Goal: Task Accomplishment & Management: Manage account settings

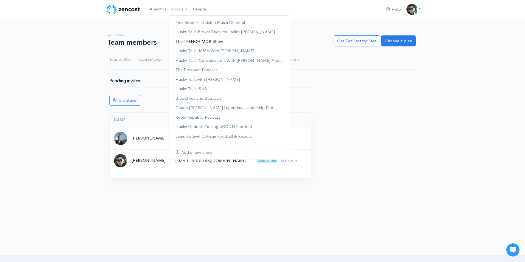
click at [192, 42] on link "The TRENCH MOB Show" at bounding box center [229, 42] width 121 height 10
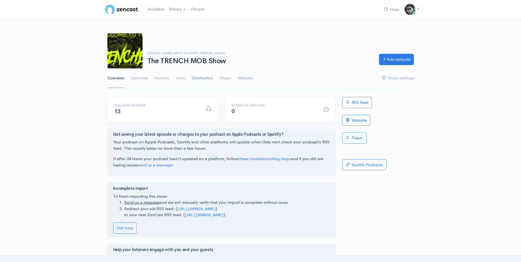
click at [195, 76] on link "Distribution" at bounding box center [202, 78] width 21 height 20
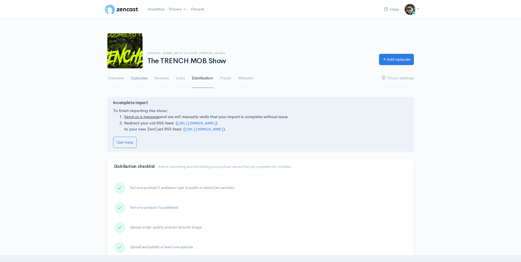
click at [141, 81] on link "Episodes" at bounding box center [139, 78] width 17 height 20
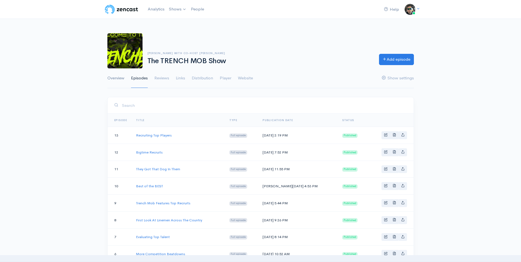
click at [119, 77] on link "Overview" at bounding box center [115, 78] width 17 height 20
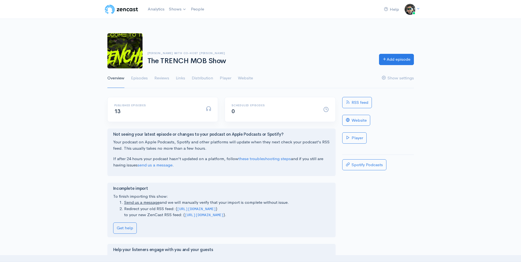
click at [520, 27] on div "Julius Williams with Co-Host Steve Cully The TRENCH MOB Show Add episode Overvi…" at bounding box center [260, 58] width 521 height 62
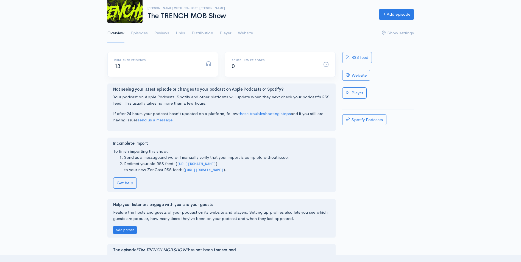
scroll to position [37, 0]
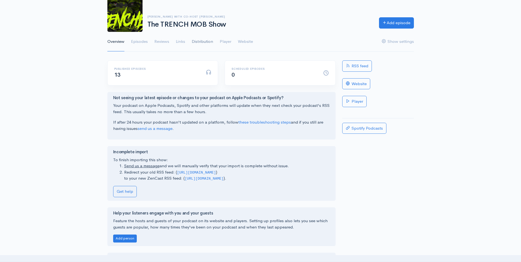
click at [209, 42] on link "Distribution" at bounding box center [202, 42] width 21 height 20
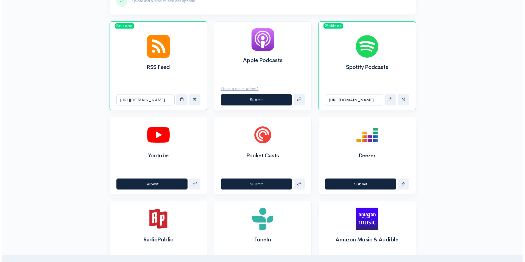
scroll to position [245, 0]
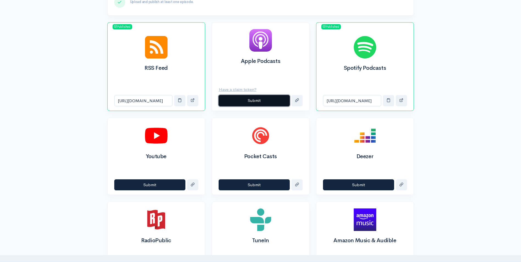
click at [263, 100] on button "Submit" at bounding box center [254, 100] width 71 height 11
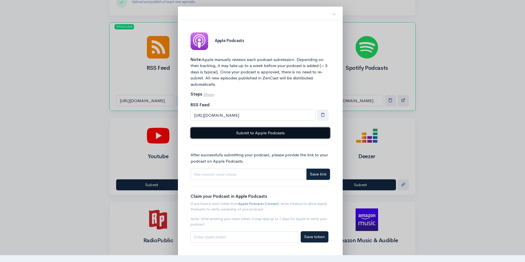
click at [289, 134] on button "Submit to Apple Podcasts" at bounding box center [260, 132] width 139 height 11
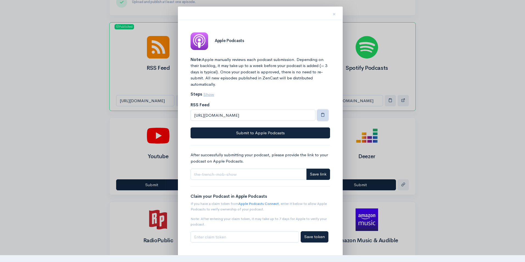
click at [324, 115] on span "button" at bounding box center [323, 115] width 4 height 4
click at [245, 179] on input "Link" at bounding box center [249, 174] width 116 height 11
paste input "[URL][DOMAIN_NAME]"
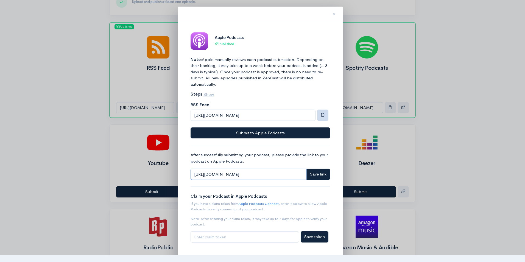
type input "[URL][DOMAIN_NAME]"
click at [322, 119] on button "button" at bounding box center [322, 115] width 11 height 11
drag, startPoint x: 297, startPoint y: 176, endPoint x: 188, endPoint y: 155, distance: 110.5
click at [188, 155] on div "Apple Podcasts Published Note: Apple manually reviews each podcast submission. …" at bounding box center [260, 146] width 151 height 239
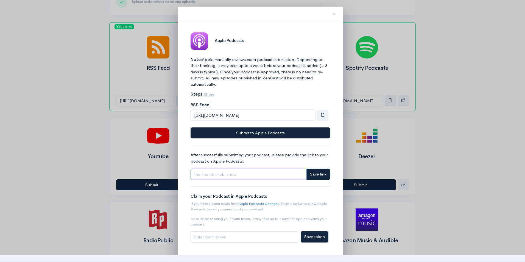
paste input "[URL][DOMAIN_NAME]"
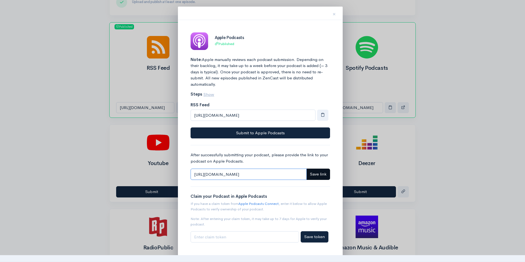
type input "[URL][DOMAIN_NAME]"
click at [311, 175] on span "Save link" at bounding box center [318, 173] width 16 height 5
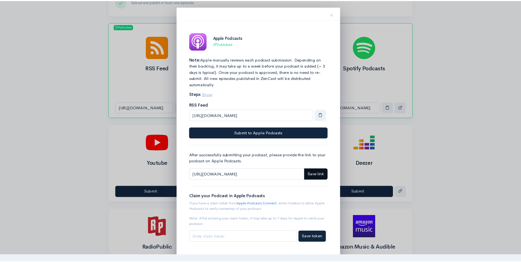
scroll to position [0, 0]
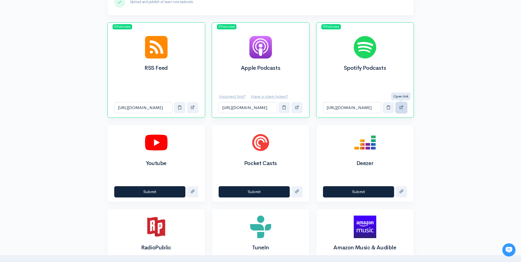
click at [399, 108] on span "button" at bounding box center [401, 107] width 4 height 4
click at [449, 91] on div "Help Notifications View all Your profile Team settings Coach Schuman Sports and…" at bounding box center [260, 165] width 521 height 821
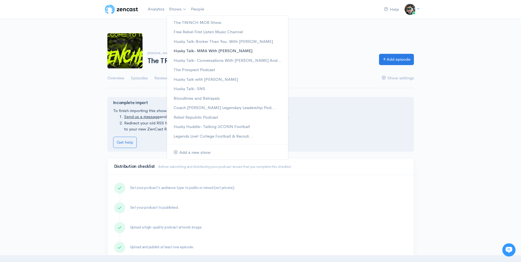
click at [218, 51] on link "Husky Talk- MMA With [PERSON_NAME]" at bounding box center [227, 51] width 121 height 10
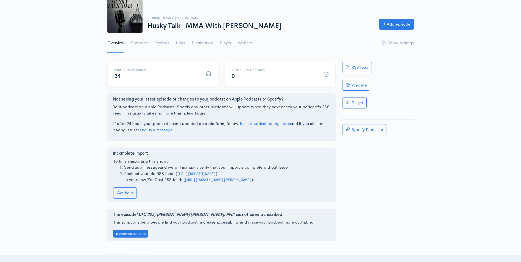
scroll to position [35, 0]
click at [498, 98] on div "Help Notifications View all Your profile Team settings Coach Schuman Sports and…" at bounding box center [260, 136] width 521 height 343
click at [206, 42] on link "Distribution" at bounding box center [202, 44] width 21 height 20
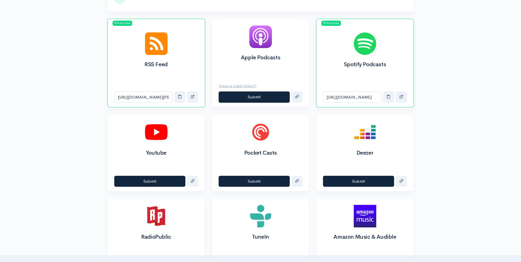
scroll to position [225, 0]
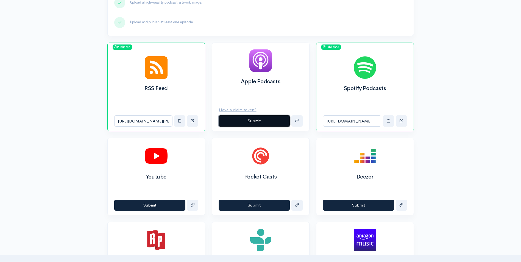
click at [248, 122] on button "Submit" at bounding box center [254, 120] width 71 height 11
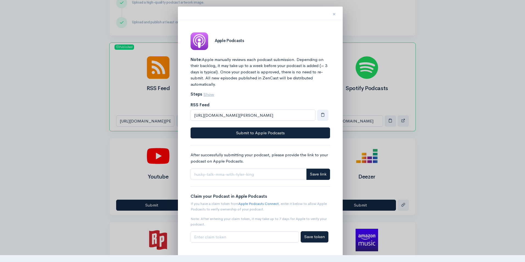
click at [332, 13] on button "×" at bounding box center [334, 13] width 16 height 17
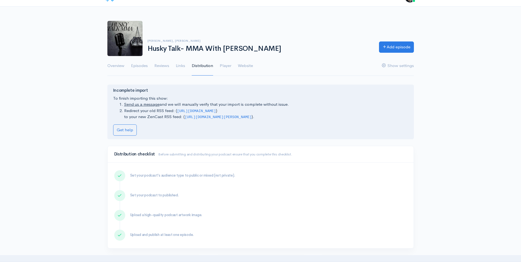
scroll to position [0, 0]
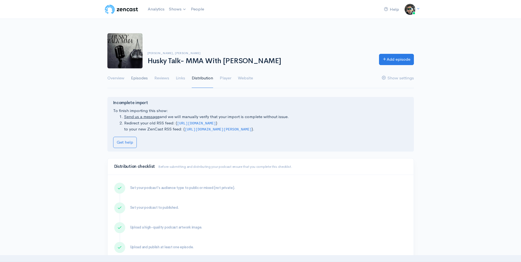
click at [139, 77] on link "Episodes" at bounding box center [139, 78] width 17 height 20
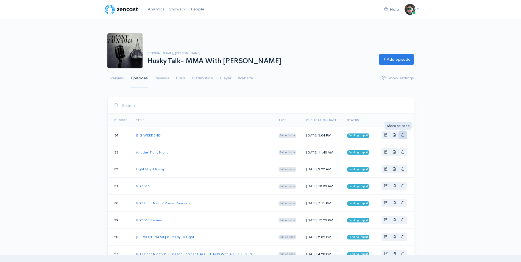
click at [401, 136] on icon "Basic example" at bounding box center [403, 135] width 4 height 4
type input "https://husky-talk-mma-with-tyler-king.zencast.website/episodes/big-weekend"
type input "https://media.zencast.fm/husky-talk-mma-with-tyler-king/3b214b9a-f5d6-408a-8b17…"
type input "<iframe src='https://share.zencast.fm/embed/episode/3b214b9a-f5d6-408a-8b17-ede…"
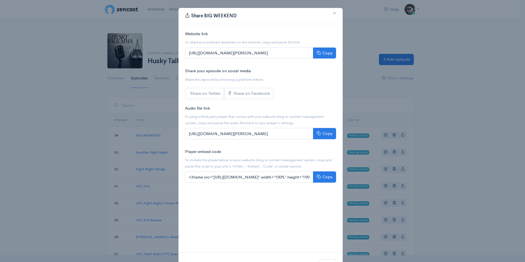
click at [336, 15] on button "×" at bounding box center [334, 13] width 16 height 15
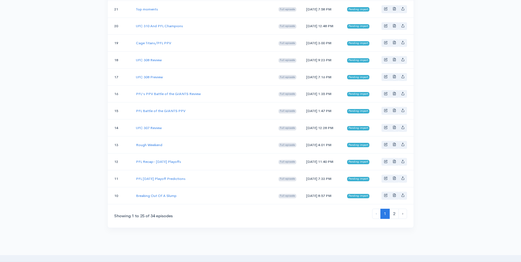
scroll to position [390, 0]
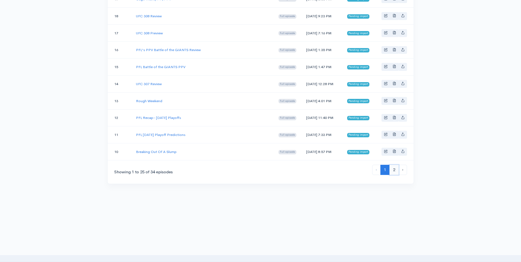
click at [393, 170] on link "2" at bounding box center [393, 170] width 9 height 10
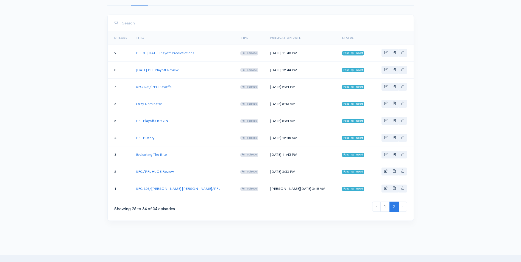
scroll to position [86, 0]
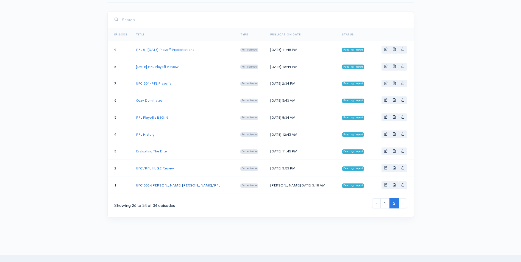
click at [171, 185] on link "UFC 303/Connor McGregor/PFL" at bounding box center [178, 185] width 84 height 5
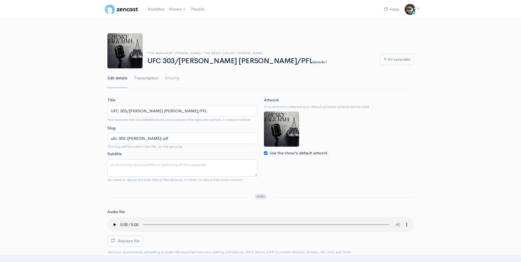
click at [146, 77] on link "Transcription" at bounding box center [146, 78] width 24 height 20
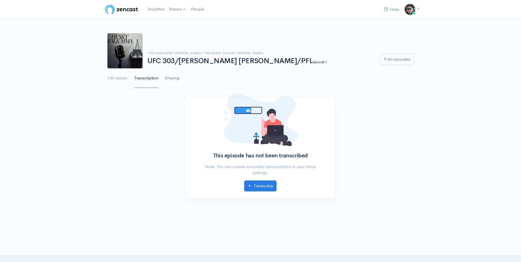
click at [166, 75] on link "Sharing" at bounding box center [172, 78] width 14 height 20
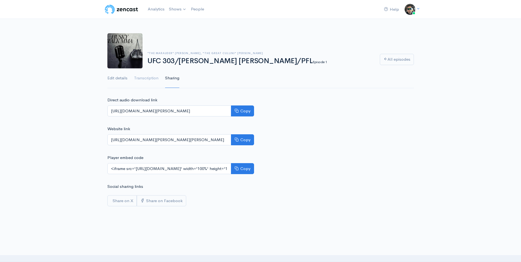
click at [123, 77] on link "Edit details" at bounding box center [117, 78] width 20 height 20
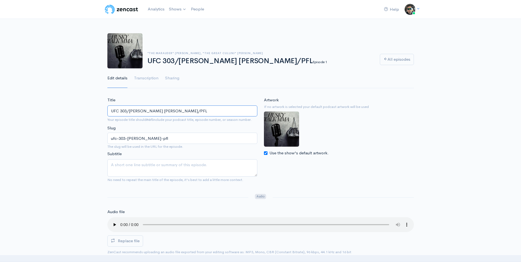
drag, startPoint x: 177, startPoint y: 112, endPoint x: 109, endPoint y: 94, distance: 70.1
click at [244, 46] on div ""The Marauder" Tyler King, "The Great Cullini" Steve Cully UFC 303/Connor McGre…" at bounding box center [260, 50] width 313 height 35
click at [144, 76] on link "Transcription" at bounding box center [146, 78] width 24 height 20
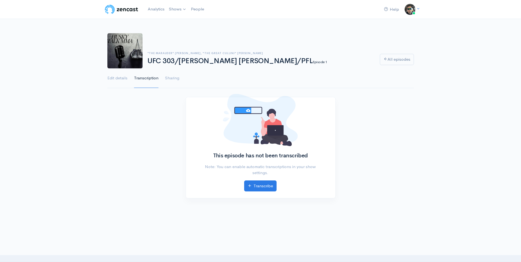
click at [116, 77] on link "Edit details" at bounding box center [117, 78] width 20 height 20
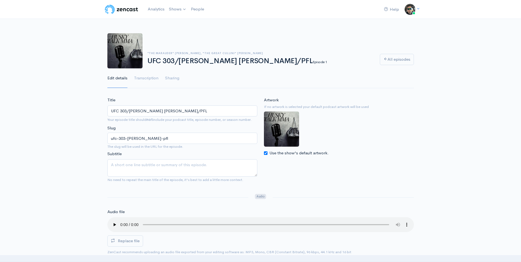
scroll to position [86, 0]
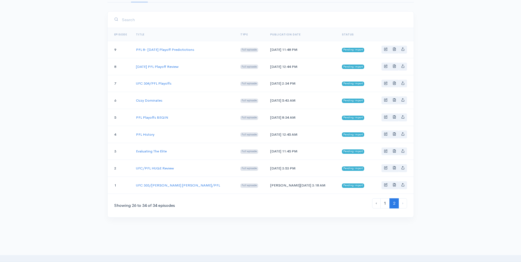
scroll to position [390, 0]
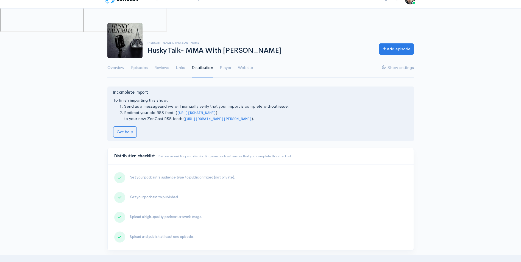
scroll to position [8, 0]
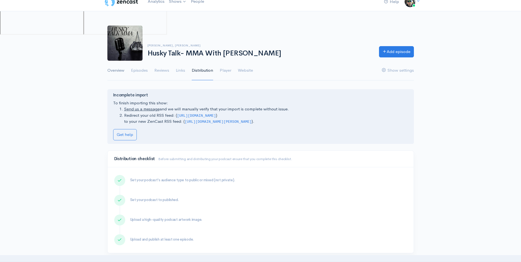
click at [110, 71] on link "Overview" at bounding box center [115, 71] width 17 height 20
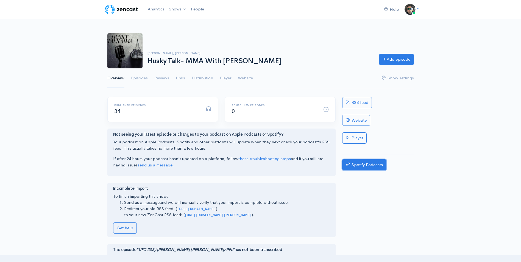
click at [370, 159] on link "Spotify Podcasts" at bounding box center [364, 164] width 44 height 11
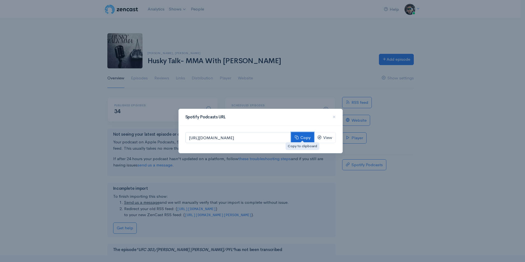
click at [298, 135] on button "Copy" at bounding box center [302, 137] width 23 height 11
drag, startPoint x: 298, startPoint y: 135, endPoint x: 327, endPoint y: 138, distance: 28.7
click at [327, 138] on link "View" at bounding box center [325, 137] width 22 height 11
click at [311, 54] on div "Spotify Podcasts URL × https://open.spotify.com/show/5eZOVZq1tgsNyqU6SQaY2e Cop…" at bounding box center [262, 131] width 525 height 262
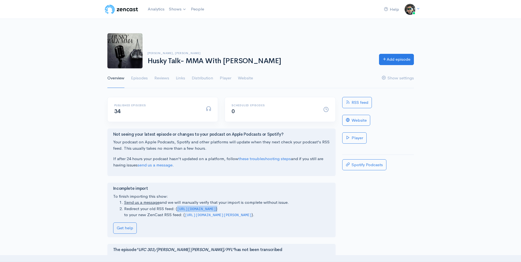
drag, startPoint x: 178, startPoint y: 210, endPoint x: 258, endPoint y: 211, distance: 79.9
click at [258, 211] on li "Redirect your old RSS feed: ( https://anchor.fm/s/f7eee470/podcast/rss ) to you…" at bounding box center [227, 212] width 206 height 12
drag, startPoint x: 258, startPoint y: 211, endPoint x: 234, endPoint y: 208, distance: 24.1
copy li "https://anchor.fm/s/f7eee470/podcast/rss )"
click at [205, 77] on link "Distribution" at bounding box center [202, 78] width 21 height 20
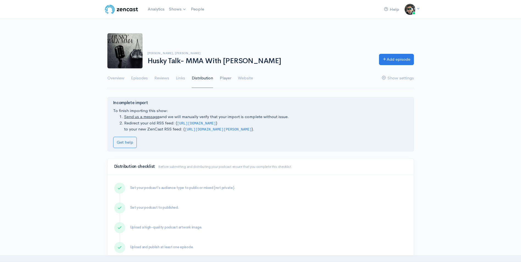
click at [228, 77] on link "Player" at bounding box center [226, 78] width 12 height 20
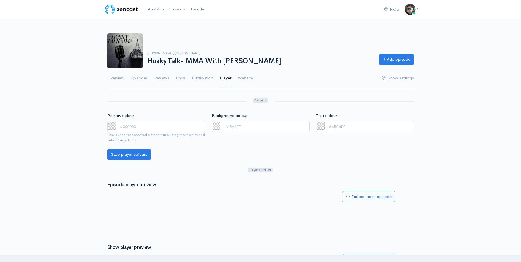
click at [228, 77] on link "Player" at bounding box center [226, 78] width 12 height 20
click at [246, 79] on link "Website" at bounding box center [245, 78] width 15 height 20
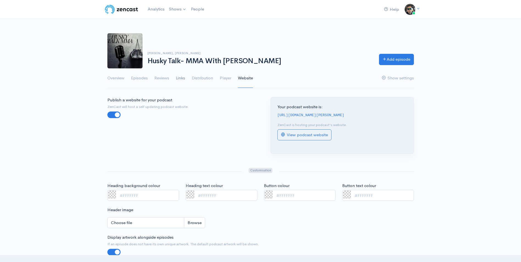
click at [180, 78] on link "Links" at bounding box center [180, 78] width 9 height 20
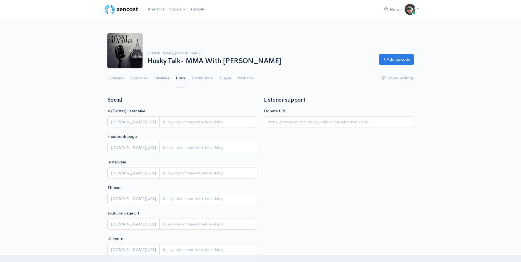
click at [156, 78] on link "Reviews" at bounding box center [161, 78] width 15 height 20
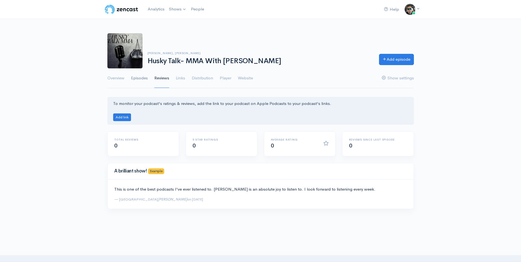
click at [141, 77] on link "Episodes" at bounding box center [139, 78] width 17 height 20
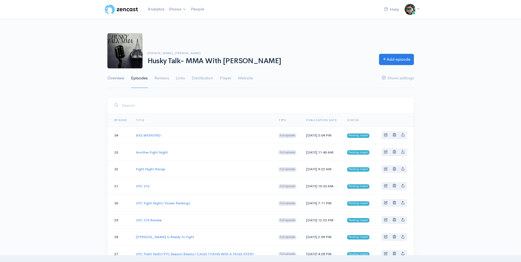
click at [120, 77] on link "Overview" at bounding box center [115, 78] width 17 height 20
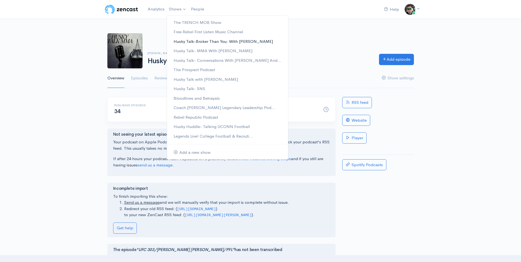
click at [182, 41] on link "Husky Talk-Broker Than You: With [PERSON_NAME]" at bounding box center [227, 42] width 121 height 10
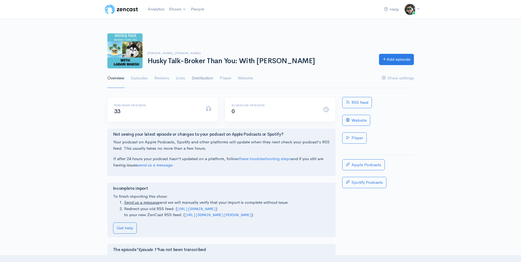
click at [208, 81] on link "Distribution" at bounding box center [202, 78] width 21 height 20
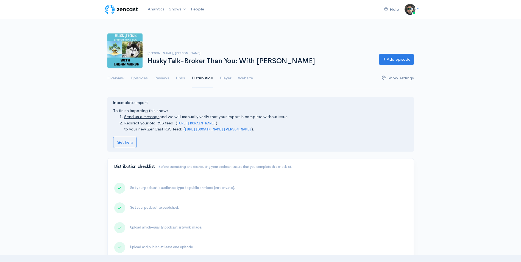
click at [399, 80] on link "Show settings" at bounding box center [398, 78] width 32 height 20
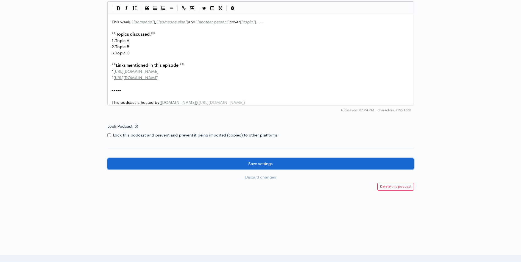
click at [321, 164] on input "Save settings" at bounding box center [260, 163] width 306 height 11
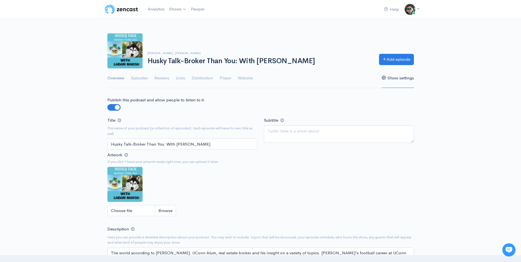
click at [121, 80] on link "Overview" at bounding box center [115, 78] width 17 height 20
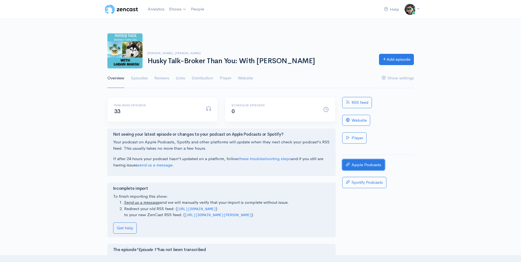
click at [372, 165] on link "Apple Podcasts" at bounding box center [363, 164] width 43 height 11
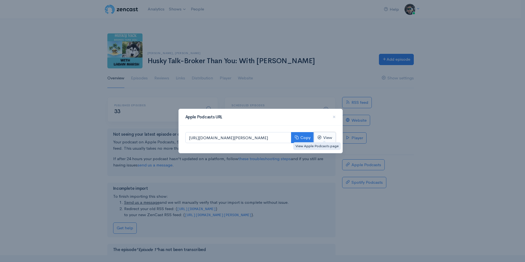
click at [336, 134] on link "View" at bounding box center [325, 137] width 22 height 11
click at [334, 117] on span "×" at bounding box center [334, 117] width 3 height 8
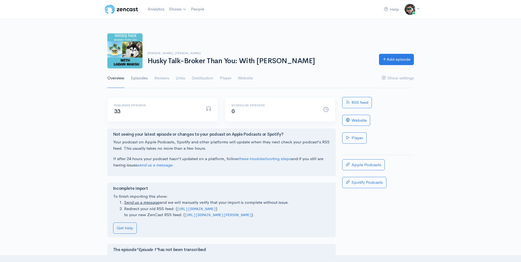
click at [139, 76] on link "Episodes" at bounding box center [139, 78] width 17 height 20
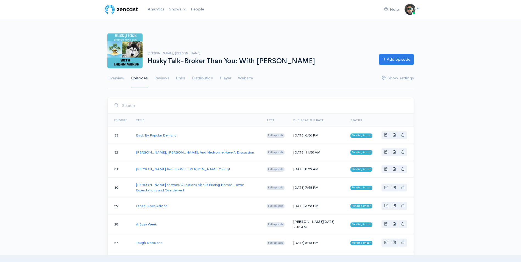
click at [364, 136] on span "Pending import" at bounding box center [361, 135] width 22 height 4
click at [220, 76] on link "Player" at bounding box center [226, 78] width 12 height 20
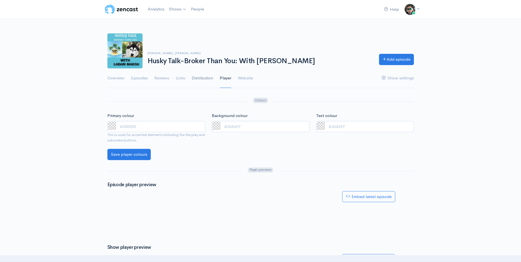
click at [202, 75] on link "Distribution" at bounding box center [202, 78] width 21 height 20
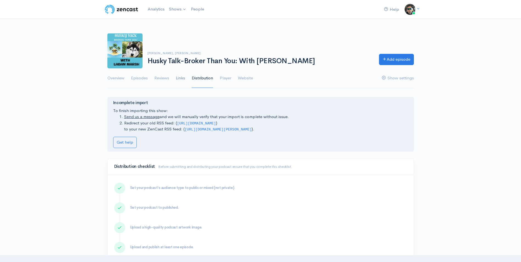
click at [182, 79] on link "Links" at bounding box center [180, 78] width 9 height 20
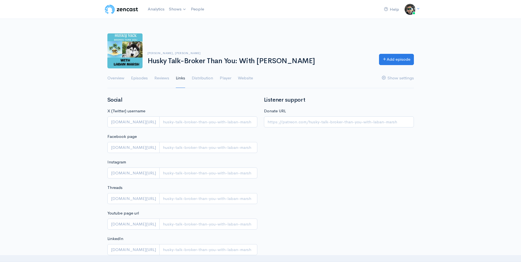
click at [182, 79] on link "Links" at bounding box center [180, 78] width 9 height 20
click at [164, 80] on link "Reviews" at bounding box center [161, 78] width 15 height 20
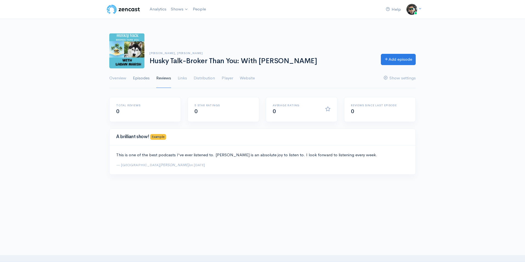
click at [146, 79] on link "Episodes" at bounding box center [141, 78] width 17 height 20
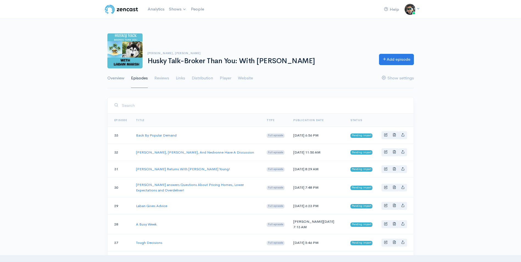
click at [118, 77] on link "Overview" at bounding box center [115, 78] width 17 height 20
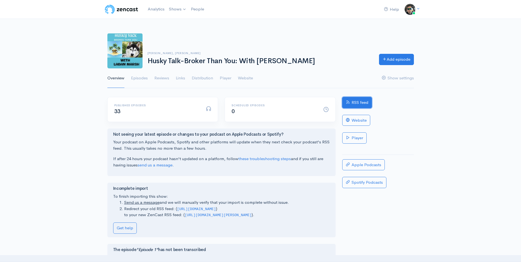
click at [360, 106] on link "RSS feed" at bounding box center [357, 102] width 30 height 11
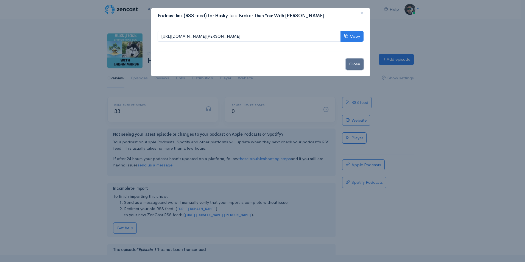
click at [349, 62] on button "Close" at bounding box center [355, 63] width 18 height 11
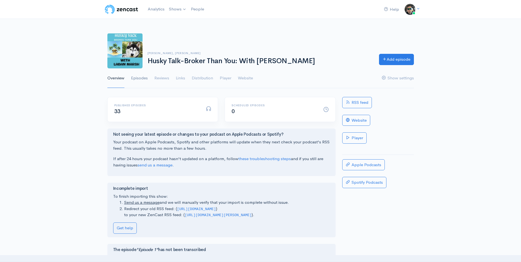
click at [137, 76] on link "Episodes" at bounding box center [139, 78] width 17 height 20
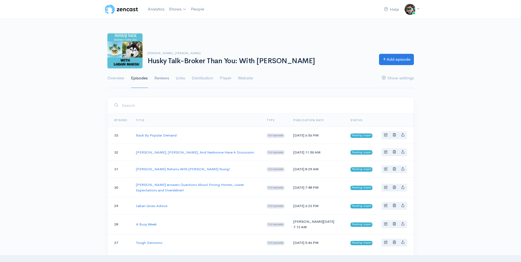
click at [164, 81] on link "Reviews" at bounding box center [161, 78] width 15 height 20
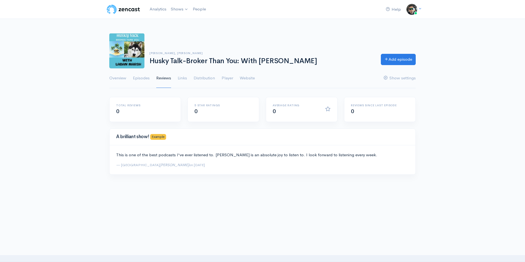
click at [127, 78] on ul "Overview Episodes Reviews Links Distribution Player Website Show settings" at bounding box center [262, 78] width 306 height 20
click at [118, 78] on link "Overview" at bounding box center [117, 78] width 17 height 20
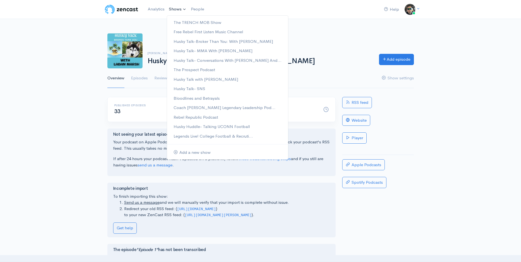
click at [179, 10] on link "Shows" at bounding box center [178, 9] width 22 height 12
click at [182, 58] on link "Husky Talk- Conversations With Cully And..." at bounding box center [227, 61] width 121 height 10
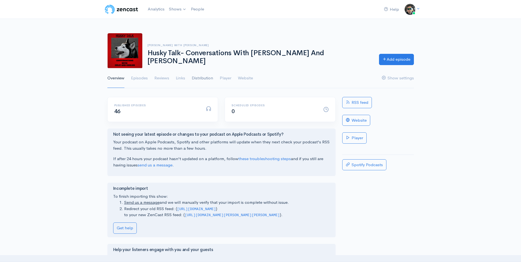
click at [203, 79] on link "Distribution" at bounding box center [202, 78] width 21 height 20
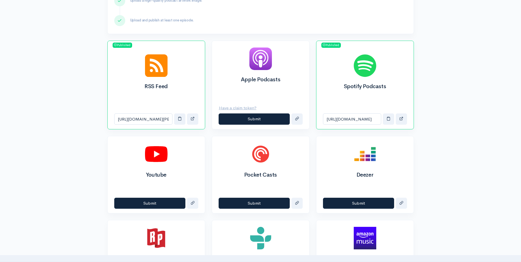
scroll to position [237, 0]
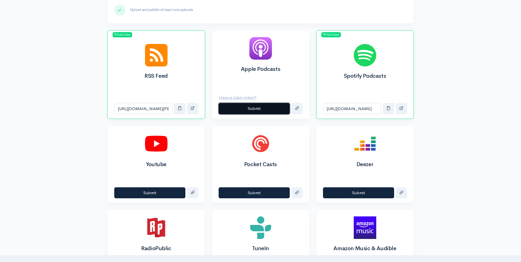
click at [270, 109] on button "Submit" at bounding box center [254, 108] width 71 height 11
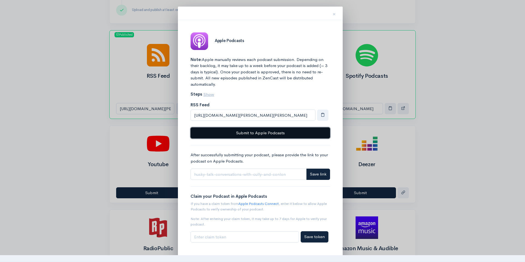
click at [304, 131] on button "Submit to Apple Podcasts" at bounding box center [260, 132] width 139 height 11
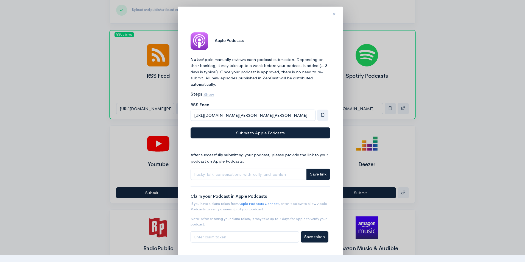
click at [335, 13] on span "×" at bounding box center [334, 14] width 3 height 8
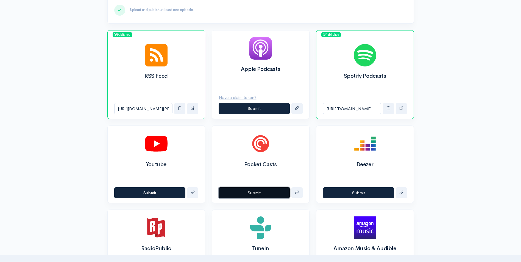
click at [264, 192] on button "Submit" at bounding box center [254, 192] width 71 height 11
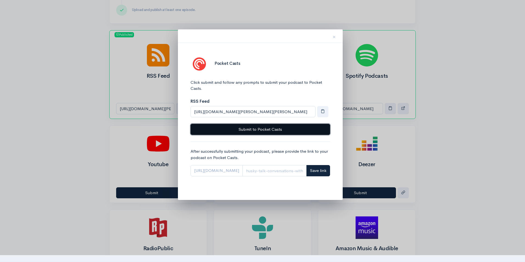
click at [270, 129] on button "Submit to Pocket Casts" at bounding box center [260, 129] width 139 height 11
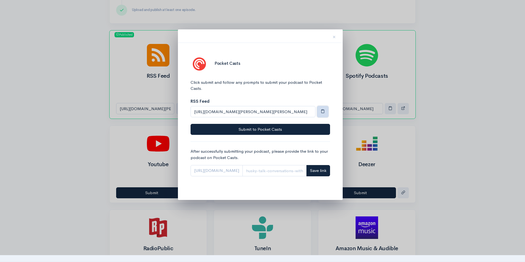
click at [327, 111] on button "button" at bounding box center [322, 111] width 11 height 11
click at [337, 35] on button "×" at bounding box center [334, 35] width 16 height 17
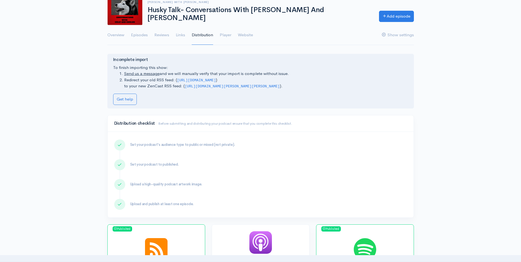
scroll to position [0, 0]
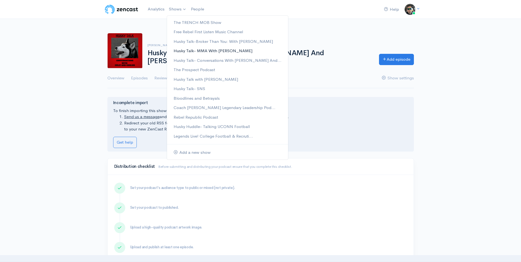
click at [204, 51] on link "Husky Talk- MMA With Tyler King" at bounding box center [227, 51] width 121 height 10
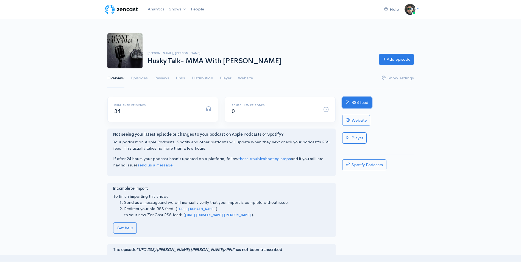
click at [357, 104] on link "RSS feed" at bounding box center [357, 102] width 30 height 11
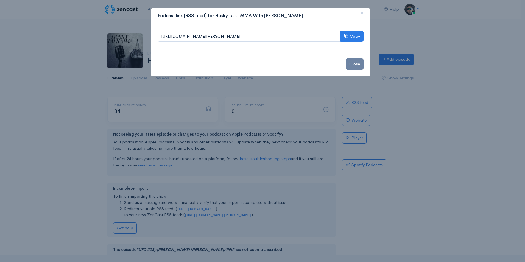
click at [413, 98] on div "Podcast link (RSS feed) for Husky Talk- MMA With Tyler King × https://media.zen…" at bounding box center [262, 131] width 525 height 262
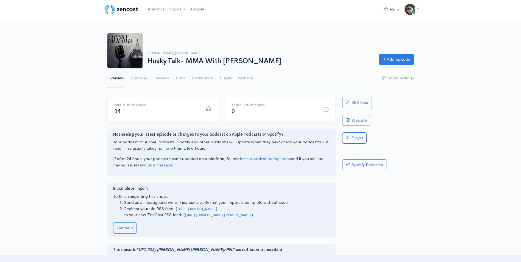
drag, startPoint x: 176, startPoint y: 209, endPoint x: 256, endPoint y: 208, distance: 79.9
click at [256, 208] on li "Redirect your old RSS feed: ( https://anchor.fm/s/f7eee470/podcast/rss ) to you…" at bounding box center [227, 212] width 206 height 12
drag, startPoint x: 256, startPoint y: 208, endPoint x: 225, endPoint y: 208, distance: 31.0
copy li "( https://anchor.fm/s/f7eee470/podcast/rss"
click at [397, 30] on link "Team settings" at bounding box center [354, 32] width 124 height 10
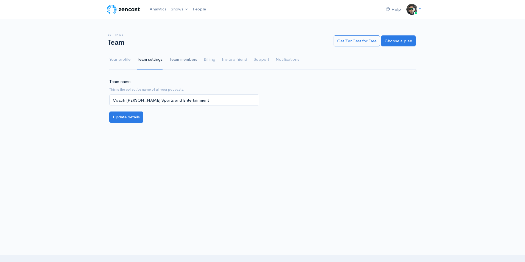
click at [174, 58] on link "Team members" at bounding box center [183, 60] width 28 height 20
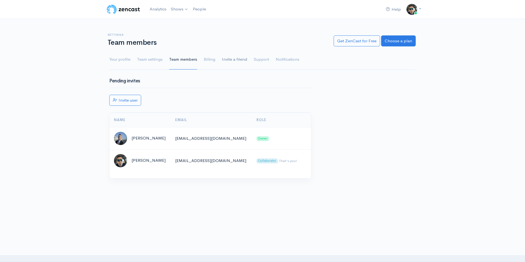
click at [223, 57] on link "Invite a friend" at bounding box center [234, 60] width 25 height 20
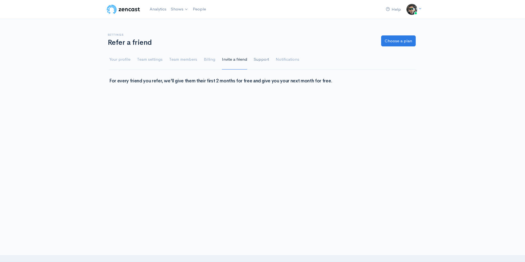
click at [255, 58] on link "Support" at bounding box center [261, 60] width 15 height 20
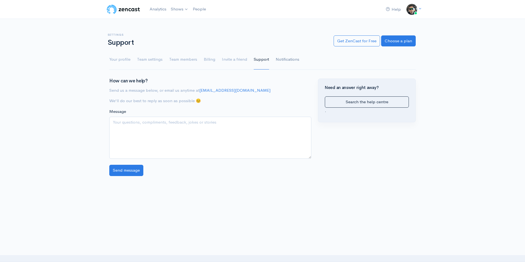
click at [282, 59] on link "Notifications" at bounding box center [288, 60] width 24 height 20
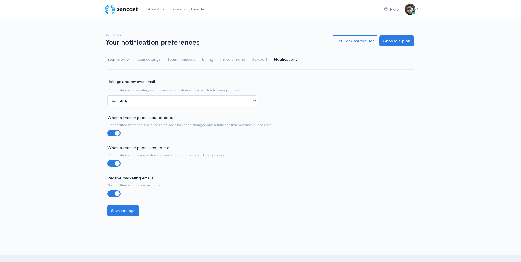
click at [113, 60] on link "Your profile" at bounding box center [117, 60] width 21 height 20
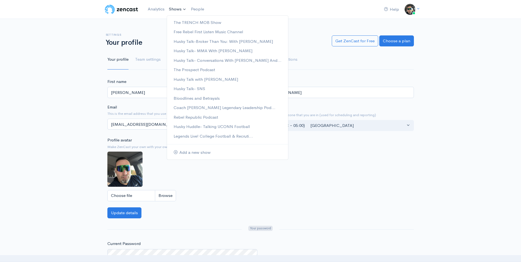
click at [171, 10] on link "Shows" at bounding box center [178, 9] width 22 height 12
click at [196, 48] on link "Husky Talk- MMA With Tyler King" at bounding box center [227, 51] width 121 height 10
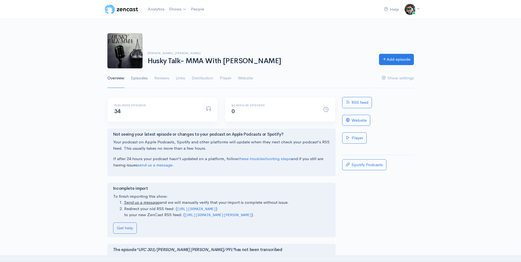
click at [142, 77] on link "Episodes" at bounding box center [139, 78] width 17 height 20
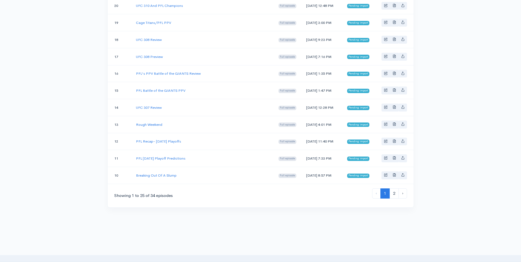
scroll to position [390, 0]
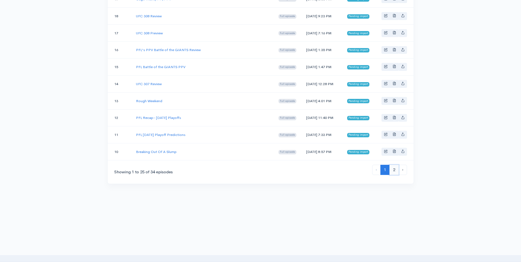
click at [395, 168] on link "2" at bounding box center [393, 170] width 9 height 10
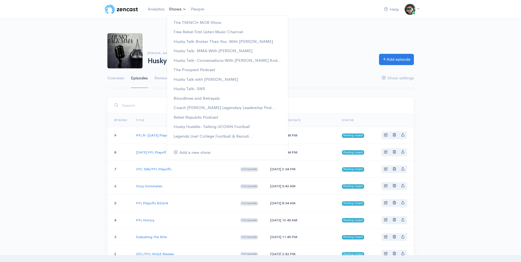
click at [174, 9] on link "Shows" at bounding box center [178, 9] width 22 height 12
click at [152, 8] on link "Analytics" at bounding box center [156, 9] width 21 height 12
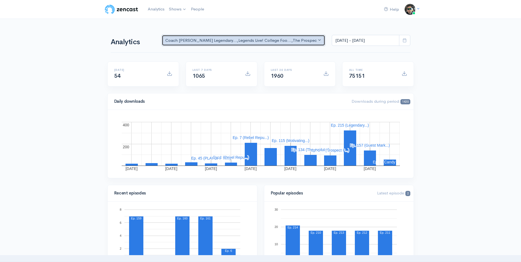
click at [318, 41] on button "Coach Schuman's Legendary... , Legends Live! College Foo... , The Prospect Podc…" at bounding box center [244, 40] width 164 height 11
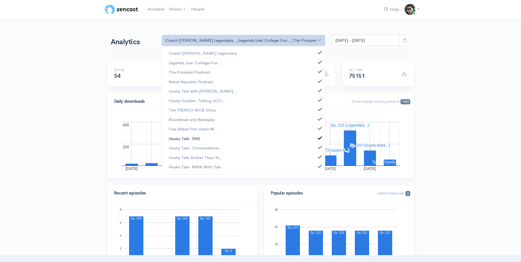
click at [286, 136] on link "Husky Talk- SNS" at bounding box center [243, 139] width 163 height 10
click at [196, 136] on span "Husky Talk- SNS" at bounding box center [185, 138] width 32 height 6
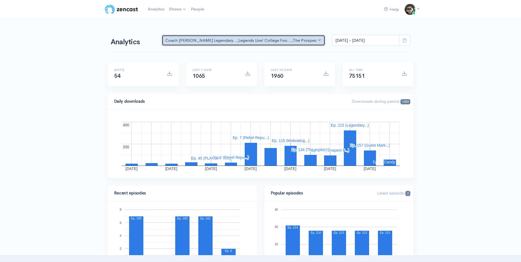
click at [319, 40] on button "Coach Schuman's Legendary... , Legends Live! College Foo... , The Prospect Podc…" at bounding box center [244, 40] width 164 height 11
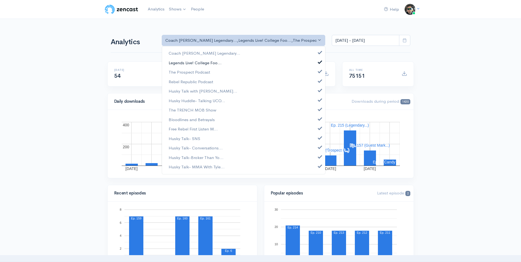
click at [311, 65] on link "Legends Live! College Foo..." at bounding box center [243, 63] width 163 height 10
click at [321, 138] on span at bounding box center [320, 137] width 2 height 4
click at [321, 138] on link "Husky Talk- SNS" at bounding box center [243, 139] width 163 height 10
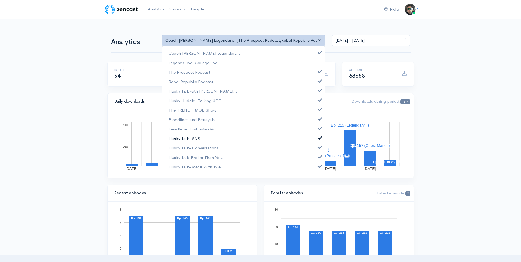
click at [180, 139] on span "Husky Talk- SNS" at bounding box center [185, 138] width 32 height 6
click at [180, 130] on span "Free Rebel First Listen M..." at bounding box center [193, 129] width 49 height 6
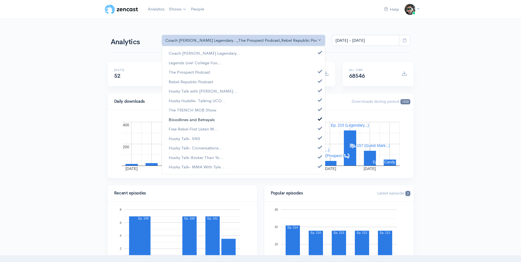
click at [180, 121] on span "Bloodlines and Betrayals" at bounding box center [192, 119] width 46 height 6
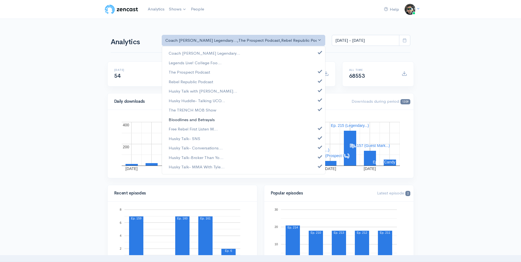
click at [180, 121] on span "Bloodlines and Betrayals" at bounding box center [192, 119] width 46 height 6
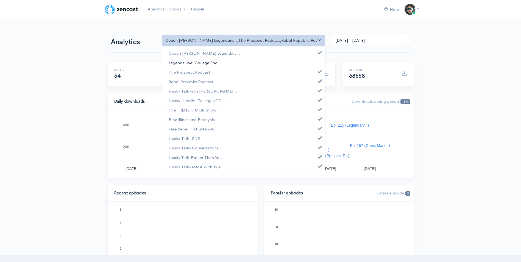
click at [180, 63] on span "Legends Live! College Foo..." at bounding box center [195, 63] width 53 height 6
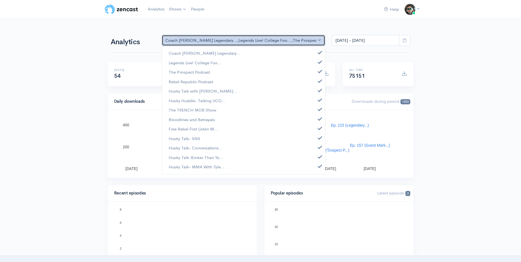
click at [320, 40] on button "Coach Schuman's Legendary... , Legends Live! College Foo... , The Prospect Podc…" at bounding box center [244, 40] width 164 height 11
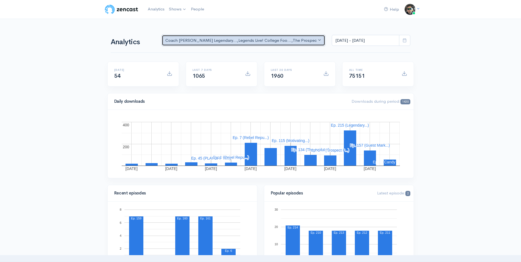
click at [320, 40] on button "Coach Schuman's Legendary... , Legends Live! College Foo... , The Prospect Podc…" at bounding box center [244, 40] width 164 height 11
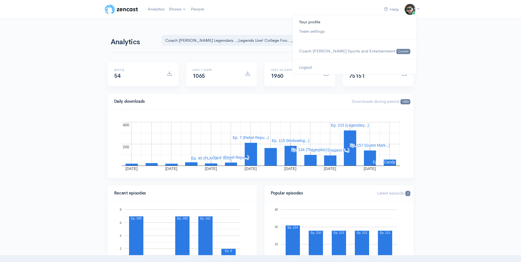
click at [345, 20] on link "Your profile" at bounding box center [354, 22] width 124 height 10
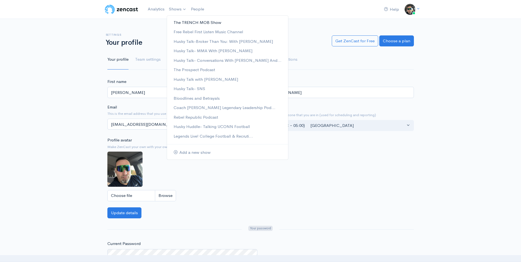
click at [188, 22] on link "The TRENCH MOB Show" at bounding box center [227, 23] width 121 height 10
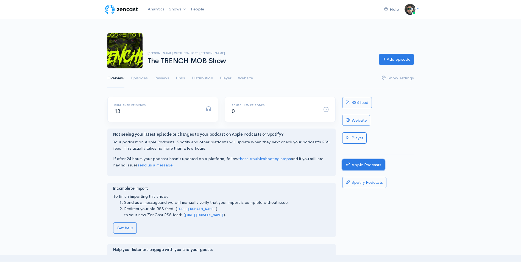
click at [360, 166] on link "Apple Podcasts" at bounding box center [363, 164] width 43 height 11
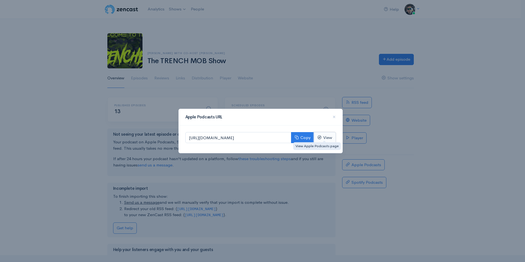
click at [324, 140] on link "View" at bounding box center [325, 137] width 22 height 11
click at [251, 63] on div "Apple Podcasts URL × https://podcasts.apple.com/us/podcast/the-trench-mob-show/…" at bounding box center [262, 131] width 525 height 262
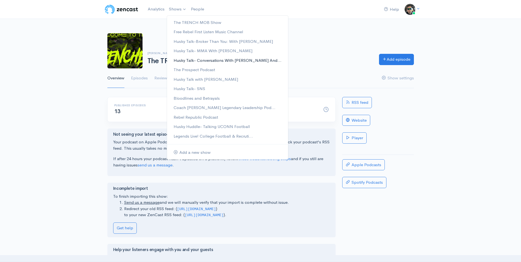
click at [200, 60] on link "Husky Talk- Conversations With Cully And..." at bounding box center [227, 61] width 121 height 10
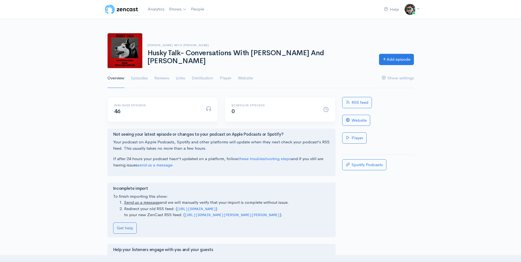
drag, startPoint x: 178, startPoint y: 209, endPoint x: 256, endPoint y: 211, distance: 78.8
click at [216, 211] on code "https://anchor.fm/s/f5e5c43c/podcast/rss" at bounding box center [196, 209] width 39 height 4
drag, startPoint x: 256, startPoint y: 211, endPoint x: 231, endPoint y: 208, distance: 25.4
copy code "https://anchor.fm/s/f5e5c43c/podcast/rss"
click at [139, 77] on link "Episodes" at bounding box center [139, 78] width 17 height 20
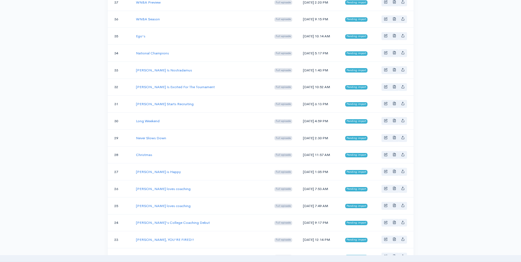
scroll to position [390, 0]
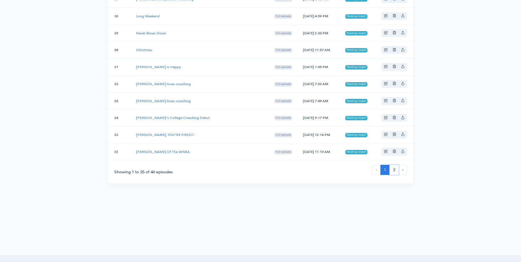
click at [394, 169] on link "2" at bounding box center [393, 170] width 9 height 10
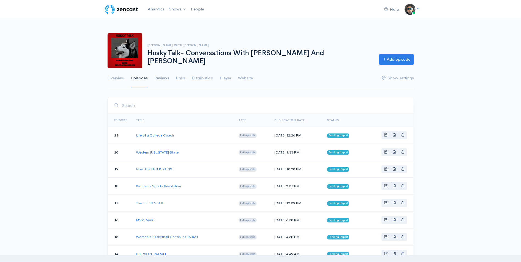
click at [163, 79] on link "Reviews" at bounding box center [161, 78] width 15 height 20
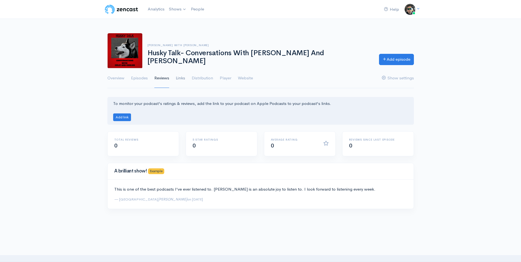
click at [184, 76] on link "Links" at bounding box center [180, 78] width 9 height 20
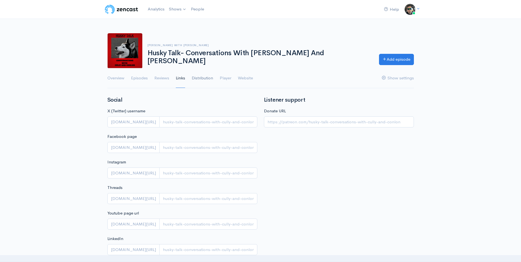
click at [196, 77] on link "Distribution" at bounding box center [202, 78] width 21 height 20
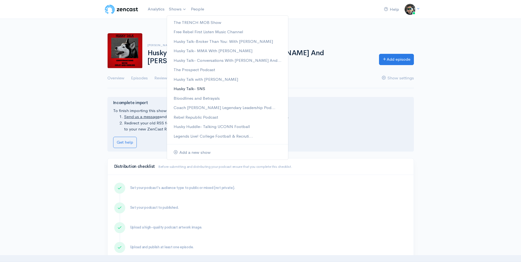
click at [202, 89] on link "Husky Talk- SNS" at bounding box center [227, 89] width 121 height 10
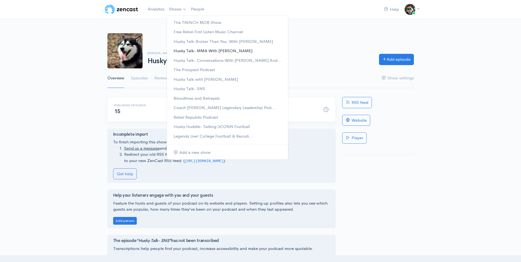
click at [204, 49] on link "Husky Talk- MMA With Tyler King" at bounding box center [227, 51] width 121 height 10
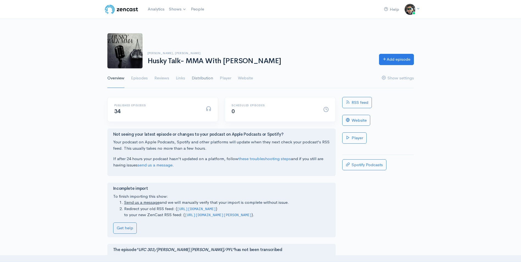
click at [197, 75] on link "Distribution" at bounding box center [202, 78] width 21 height 20
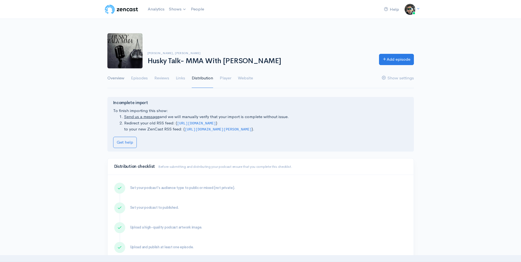
click at [121, 79] on link "Overview" at bounding box center [115, 78] width 17 height 20
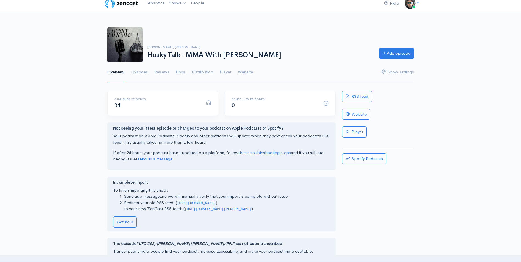
scroll to position [1, 0]
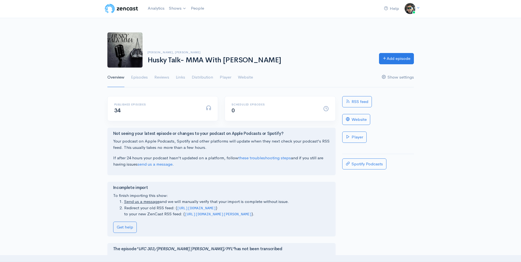
click at [406, 76] on link "Show settings" at bounding box center [398, 78] width 32 height 20
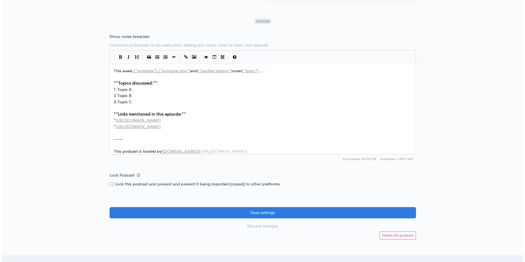
scroll to position [655, 0]
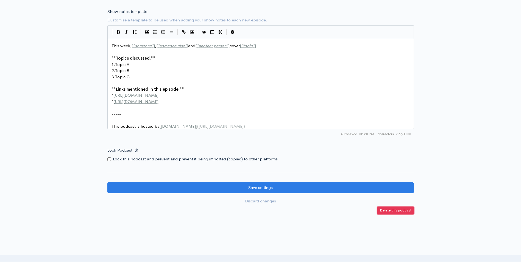
click at [401, 213] on small "Delete this podcast" at bounding box center [396, 210] width 32 height 5
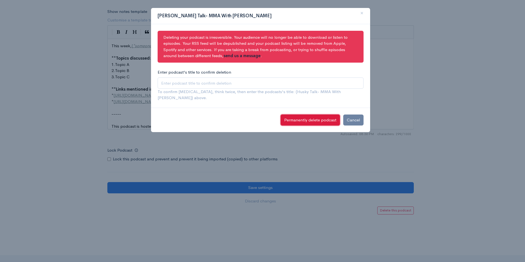
click at [323, 115] on button "Permanently delete podcast" at bounding box center [310, 120] width 59 height 11
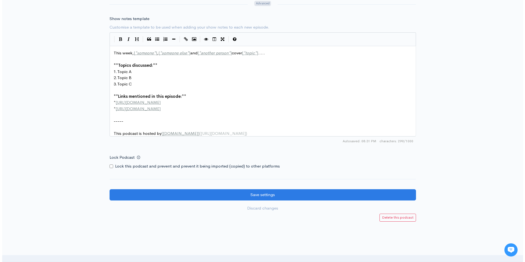
scroll to position [667, 0]
click at [390, 220] on small "Delete this podcast" at bounding box center [396, 217] width 32 height 5
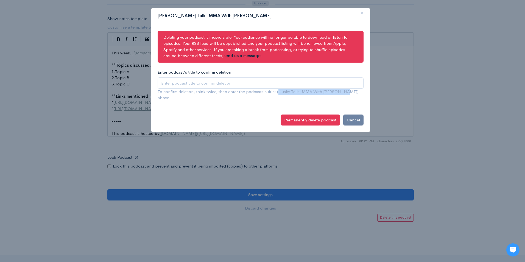
drag, startPoint x: 278, startPoint y: 91, endPoint x: 338, endPoint y: 94, distance: 60.5
click at [338, 94] on span "To confirm [MEDICAL_DATA], think twice, then enter the podcasts's title: (Husky…" at bounding box center [258, 95] width 201 height 12
drag, startPoint x: 338, startPoint y: 94, endPoint x: 315, endPoint y: 93, distance: 23.4
copy span "Husky Talk- MMA With [PERSON_NAME]"
paste input "Husky Talk- MMA With [PERSON_NAME]"
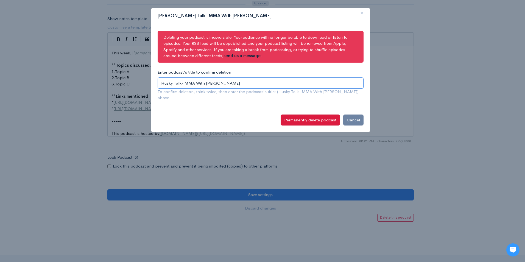
type input "Husky Talk- MMA With [PERSON_NAME]"
click at [301, 115] on button "Permanently delete podcast" at bounding box center [310, 120] width 59 height 11
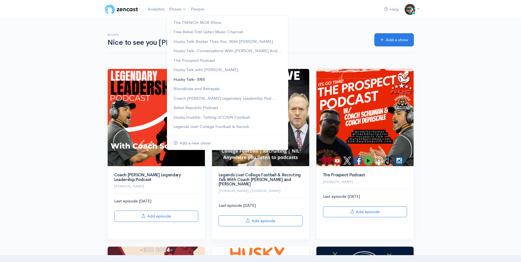
click at [191, 77] on link "Husky Talk- SNS" at bounding box center [227, 80] width 121 height 10
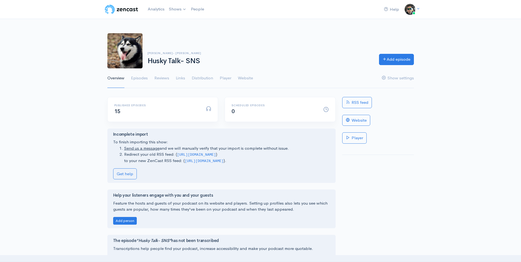
drag, startPoint x: 176, startPoint y: 155, endPoint x: 259, endPoint y: 154, distance: 82.4
click at [259, 154] on li "Redirect your old RSS feed: ( https://anchor.fm/s/1038cecc8/podcast/rss ) to yo…" at bounding box center [227, 157] width 206 height 12
drag, startPoint x: 259, startPoint y: 154, endPoint x: 224, endPoint y: 152, distance: 34.3
copy li "( https://anchor.fm/s/1038cecc8/podcast/rss"
click at [141, 76] on link "Episodes" at bounding box center [139, 78] width 17 height 20
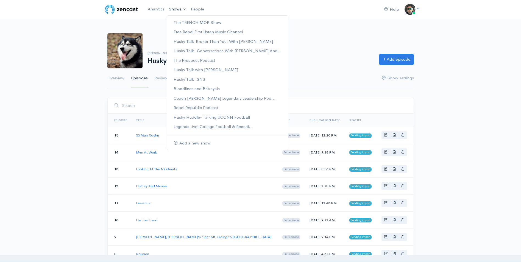
click at [172, 9] on link "Shows" at bounding box center [178, 9] width 22 height 12
click at [197, 44] on link "Husky Talk-Broker Than You: With [PERSON_NAME]" at bounding box center [227, 42] width 121 height 10
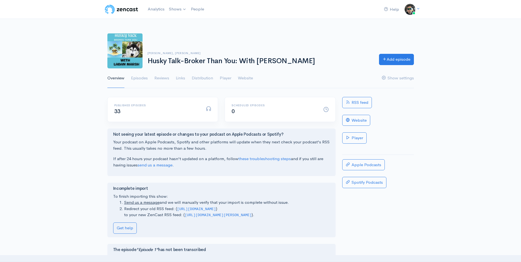
drag, startPoint x: 256, startPoint y: 210, endPoint x: 178, endPoint y: 206, distance: 78.4
click at [178, 206] on li "Redirect your old RSS feed: ( https://anchor.fm/s/f77996c0/podcast/rss ) to you…" at bounding box center [227, 212] width 206 height 12
drag, startPoint x: 178, startPoint y: 206, endPoint x: 207, endPoint y: 208, distance: 29.4
copy code "https://anchor.fm/s/f77996c0/podcast/rss"
click at [142, 76] on link "Episodes" at bounding box center [139, 78] width 17 height 20
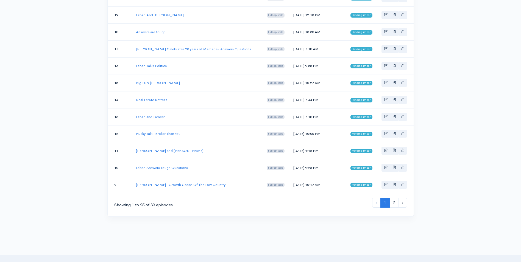
scroll to position [367, 0]
click at [395, 207] on link "2" at bounding box center [393, 202] width 9 height 10
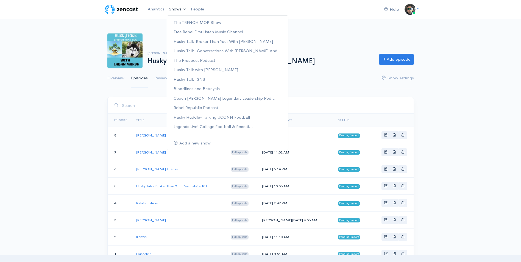
click at [172, 10] on link "Shows" at bounding box center [178, 9] width 22 height 12
click at [202, 79] on link "Husky Talk- SNS" at bounding box center [227, 80] width 121 height 10
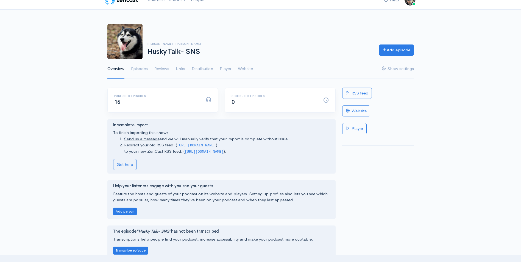
scroll to position [9, 0]
click at [408, 65] on link "Show settings" at bounding box center [398, 69] width 32 height 20
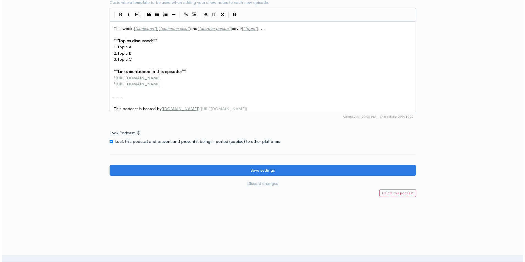
scroll to position [674, 0]
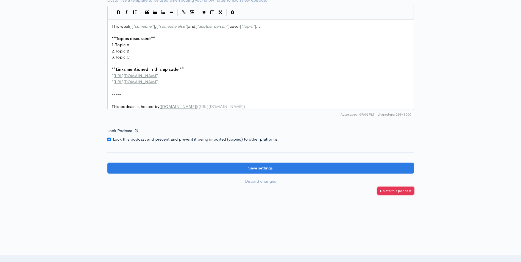
click at [407, 193] on small "Delete this podcast" at bounding box center [396, 190] width 32 height 5
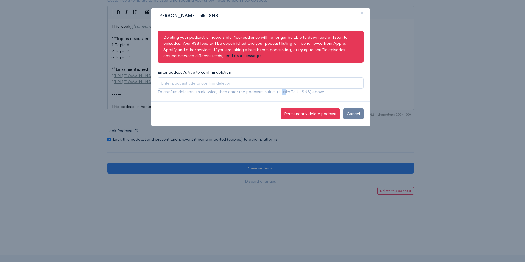
drag, startPoint x: 279, startPoint y: 93, endPoint x: 284, endPoint y: 93, distance: 5.2
click at [284, 93] on span "To confirm deletion, think twice, then enter the podcasts's title: (Husky Talk-…" at bounding box center [242, 91] width 168 height 5
drag, startPoint x: 284, startPoint y: 93, endPoint x: 278, endPoint y: 91, distance: 6.1
click at [278, 91] on span "To confirm deletion, think twice, then enter the podcasts's title: (Husky Talk-…" at bounding box center [242, 91] width 168 height 5
drag, startPoint x: 278, startPoint y: 91, endPoint x: 307, endPoint y: 91, distance: 29.1
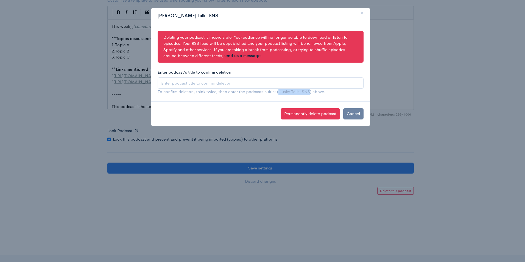
click at [307, 91] on span "To confirm deletion, think twice, then enter the podcasts's title: (Husky Talk-…" at bounding box center [242, 91] width 168 height 5
copy span "Husky Talk- SNS"
click at [266, 81] on input "Enter podcast's title to confirm deletion" at bounding box center [261, 82] width 206 height 11
paste input "Husky Talk- SNS"
type input "Husky Talk- SNS"
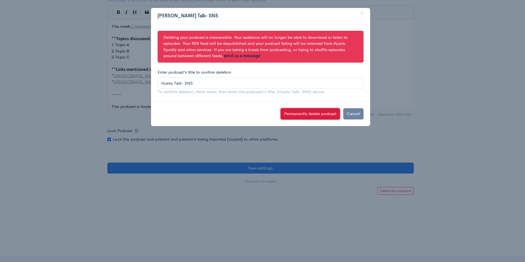
click at [300, 116] on button "Permanently delete podcast" at bounding box center [310, 113] width 59 height 11
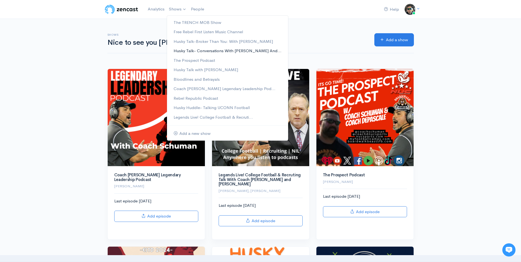
click at [193, 51] on link "Husky Talk- Conversations With Cully And..." at bounding box center [227, 51] width 121 height 10
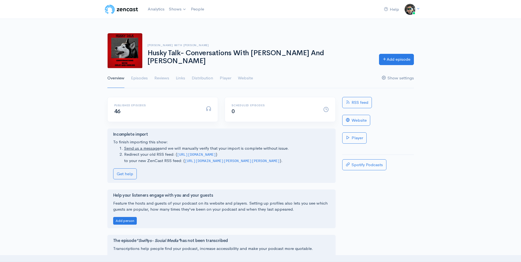
click at [390, 77] on link "Show settings" at bounding box center [398, 78] width 32 height 20
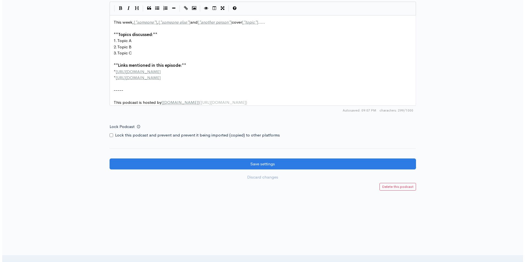
scroll to position [682, 0]
click at [396, 186] on small "Delete this podcast" at bounding box center [396, 186] width 32 height 5
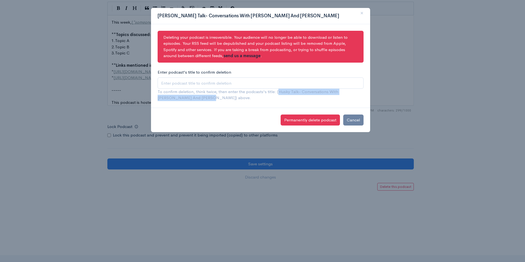
drag, startPoint x: 278, startPoint y: 92, endPoint x: 341, endPoint y: 95, distance: 63.5
click at [341, 95] on div "Enter podcast's title to confirm deletion To confirm deletion, think twice, the…" at bounding box center [260, 85] width 213 height 32
drag, startPoint x: 341, startPoint y: 95, endPoint x: 337, endPoint y: 89, distance: 7.6
copy span "Husky Talk- Conversations With Cully And Conlon) above."
paste input "Husky Talk- Conversations With Cully And Conlon) above."
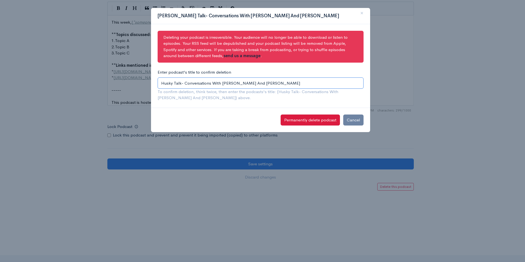
type input "Husky Talk- Conversations With Cully And Conlon"
click at [289, 119] on button "Permanently delete podcast" at bounding box center [310, 120] width 59 height 11
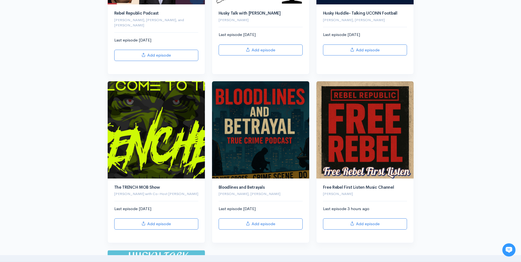
scroll to position [340, 0]
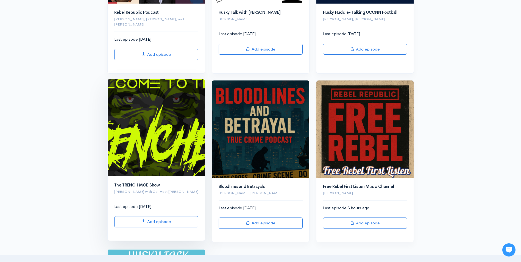
click at [146, 130] on img at bounding box center [156, 127] width 97 height 97
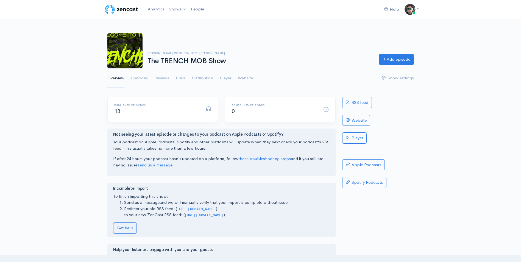
drag, startPoint x: 258, startPoint y: 208, endPoint x: 176, endPoint y: 208, distance: 81.8
click at [176, 208] on li "Redirect your old RSS feed: ( [URL][DOMAIN_NAME] ) to your new ZenCast RSS feed…" at bounding box center [227, 212] width 206 height 12
drag, startPoint x: 176, startPoint y: 208, endPoint x: 227, endPoint y: 208, distance: 51.1
copy li "( [URL][DOMAIN_NAME]"
click at [133, 106] on h6 "Published episodes" at bounding box center [156, 105] width 85 height 3
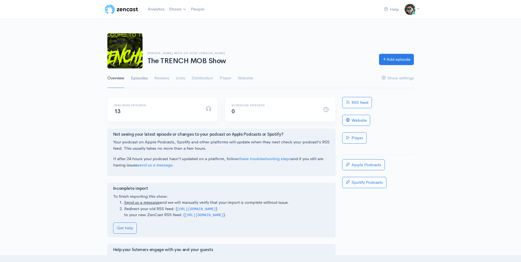
click at [140, 79] on link "Episodes" at bounding box center [139, 78] width 17 height 20
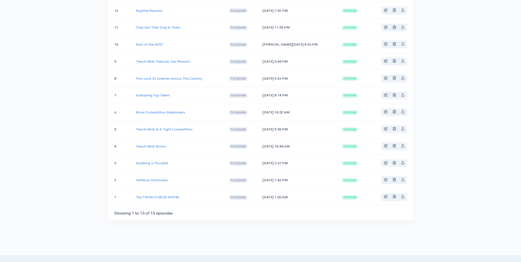
scroll to position [143, 0]
